Goal: Find specific page/section: Find specific page/section

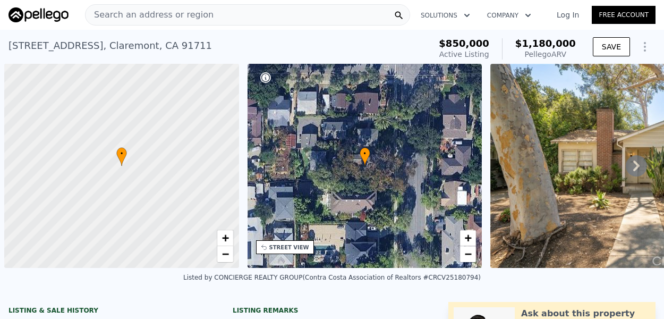
scroll to position [0, 4]
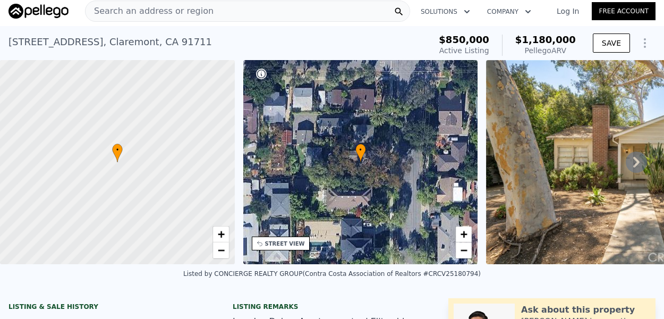
click at [234, 12] on div "Search an address or region" at bounding box center [247, 11] width 325 height 21
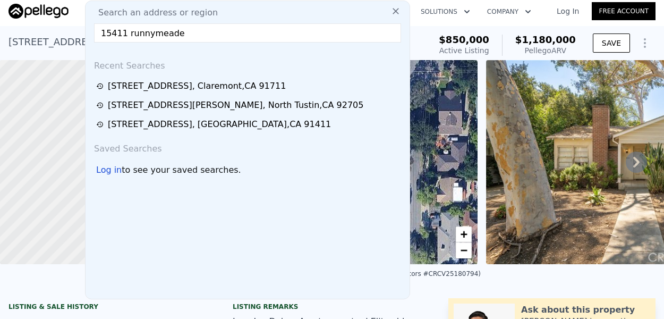
click at [126, 35] on input "15411 runnymeade" at bounding box center [247, 32] width 307 height 19
click at [127, 35] on input "15411 runnymeade" at bounding box center [247, 32] width 307 height 19
click at [198, 35] on input "15411 Runnymeade" at bounding box center [247, 32] width 307 height 19
click at [165, 33] on input "15411 Runnymeade" at bounding box center [247, 32] width 307 height 19
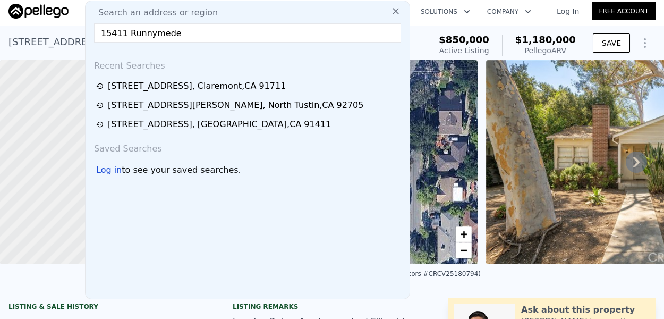
click at [183, 32] on input "15411 Runnymede" at bounding box center [247, 32] width 307 height 19
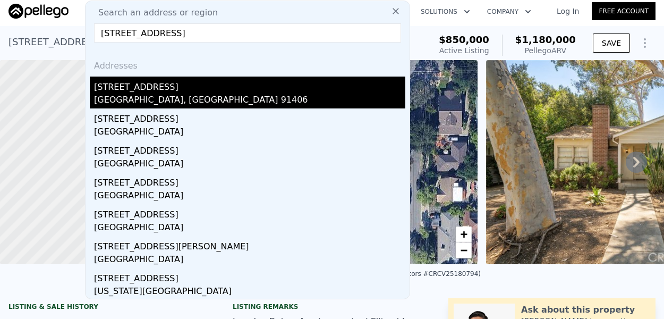
type input "[STREET_ADDRESS]"
click at [137, 99] on div "[GEOGRAPHIC_DATA], [GEOGRAPHIC_DATA] 91406" at bounding box center [249, 101] width 311 height 15
